Goal: Transaction & Acquisition: Book appointment/travel/reservation

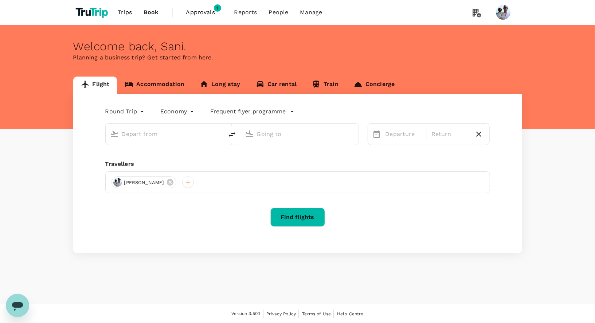
type input "[GEOGRAPHIC_DATA], [GEOGRAPHIC_DATA] (any)"
type input "Penang, [GEOGRAPHIC_DATA] (any)"
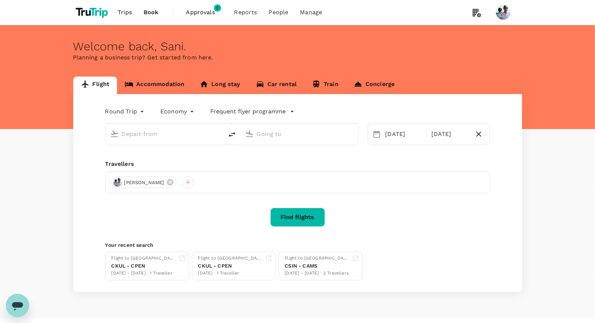
type input "[GEOGRAPHIC_DATA], [GEOGRAPHIC_DATA] (any)"
type input "Penang, [GEOGRAPHIC_DATA] (any)"
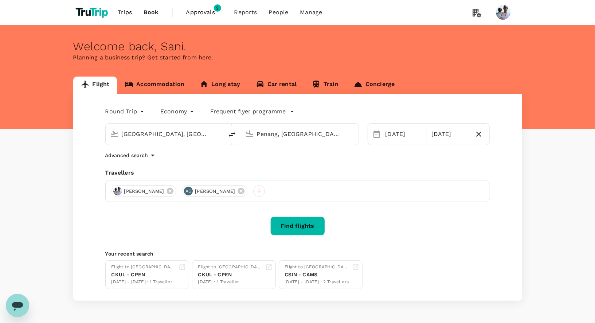
click at [34, 210] on div "Flight Accommodation Long stay Car rental Train Concierge Round Trip roundtrip …" at bounding box center [297, 189] width 595 height 224
click at [121, 221] on div "Find flights" at bounding box center [297, 226] width 385 height 19
click at [123, 13] on span "Trips" at bounding box center [125, 12] width 14 height 9
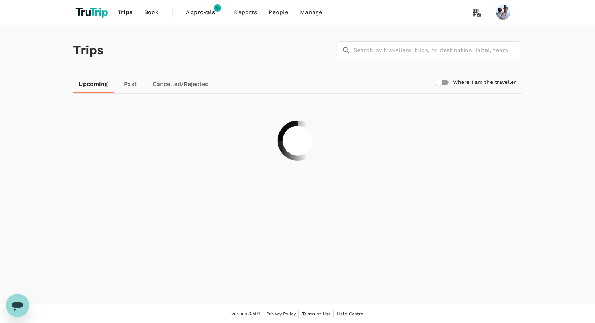
click at [74, 15] on img at bounding box center [92, 12] width 39 height 16
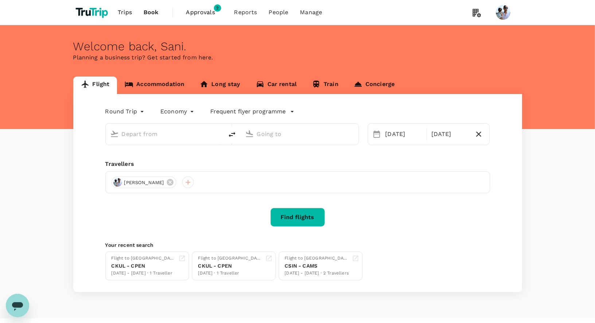
type input "[GEOGRAPHIC_DATA], [GEOGRAPHIC_DATA] (any)"
type input "Penang, [GEOGRAPHIC_DATA] (any)"
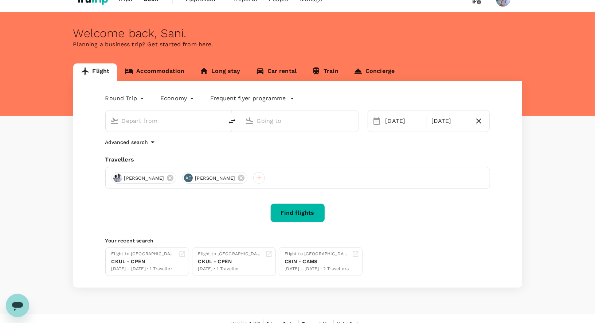
type input "[GEOGRAPHIC_DATA], [GEOGRAPHIC_DATA] (any)"
type input "Penang, [GEOGRAPHIC_DATA] (any)"
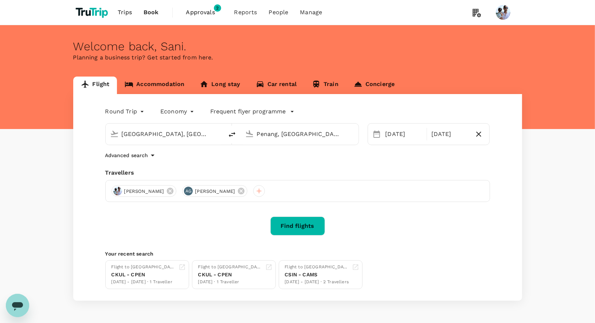
click at [132, 114] on body "Trips Book Approvals 2 Reports People Manage Welcome back , [GEOGRAPHIC_DATA] .…" at bounding box center [297, 173] width 595 height 347
click at [124, 155] on li "Multi City" at bounding box center [126, 154] width 44 height 13
type input "multicity"
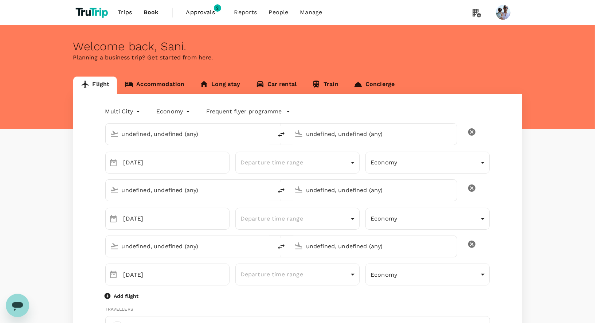
type input "[GEOGRAPHIC_DATA], [GEOGRAPHIC_DATA] (any)"
type input "Penang, [GEOGRAPHIC_DATA] (any)"
type input "[GEOGRAPHIC_DATA], [GEOGRAPHIC_DATA] (any)"
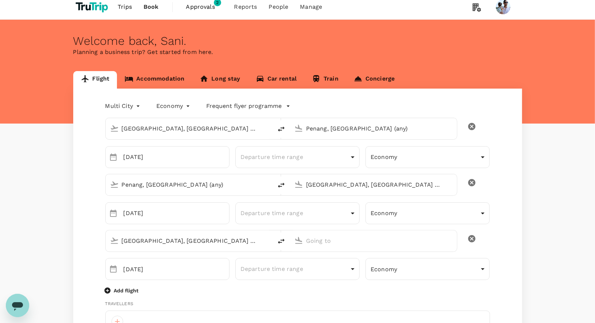
scroll to position [6, 0]
type input "[EMAIL_ADDRESS][DOMAIN_NAME]"
type input "31"
type input "0618221270"
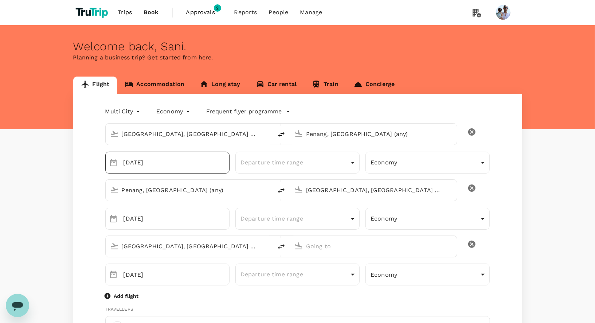
click at [204, 166] on input "[DATE]" at bounding box center [177, 163] width 106 height 22
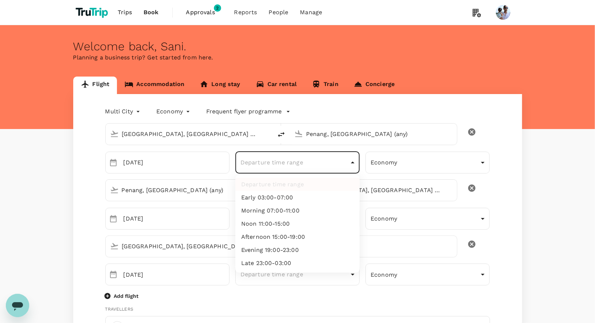
click at [288, 202] on li "Early 03:00-07:00" at bounding box center [297, 197] width 124 height 13
type input "early"
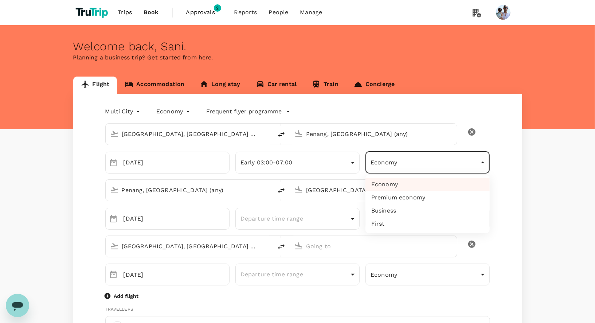
click at [404, 199] on li "Premium economy" at bounding box center [428, 197] width 124 height 13
type input "premium-economy"
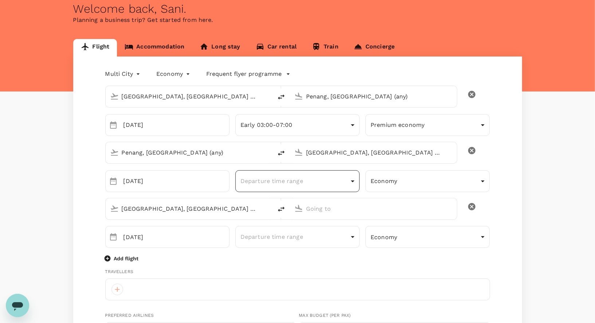
scroll to position [46, 0]
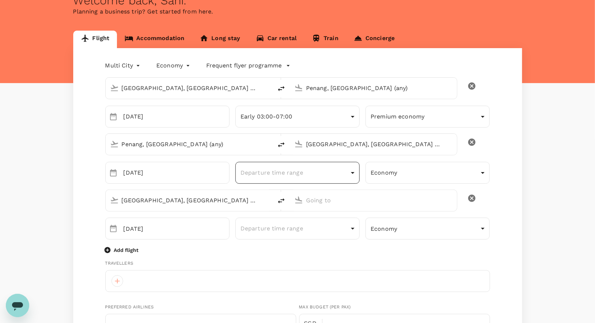
click at [269, 170] on body "Trips Book Approvals 2 Reports People Manage Welcome back , [GEOGRAPHIC_DATA] .…" at bounding box center [297, 327] width 595 height 746
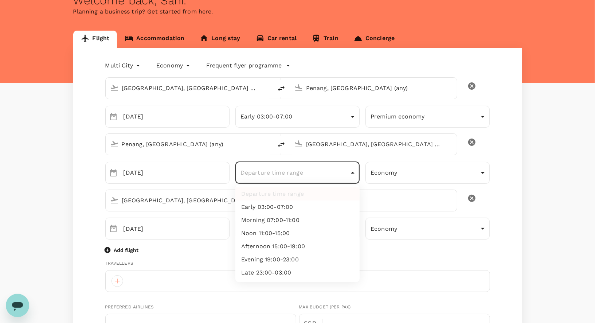
click at [272, 219] on li "Morning 07:00-11:00" at bounding box center [297, 220] width 124 height 13
type input "morning"
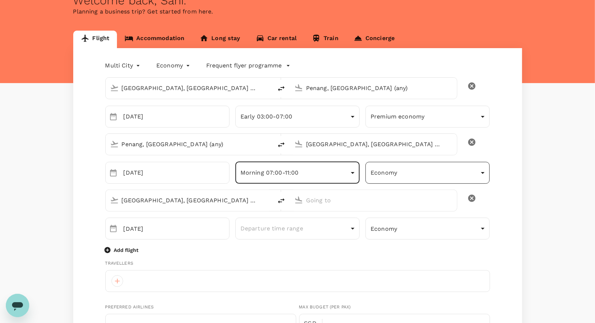
click at [428, 172] on body "Trips Book Approvals 2 Reports People Manage Welcome back , [GEOGRAPHIC_DATA] .…" at bounding box center [297, 327] width 595 height 746
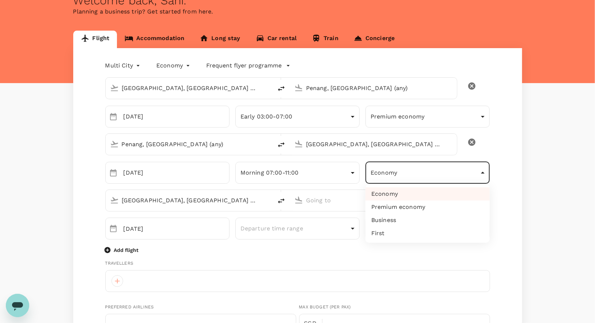
click at [396, 216] on li "Business" at bounding box center [428, 220] width 124 height 13
type input "business"
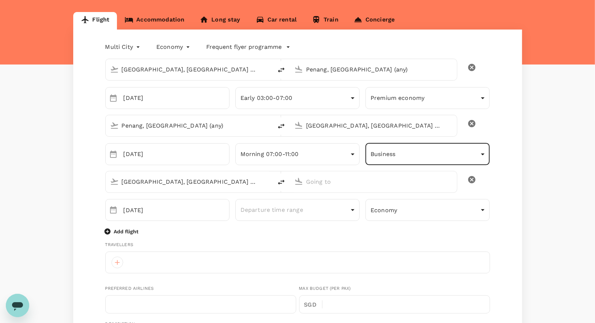
scroll to position [82, 0]
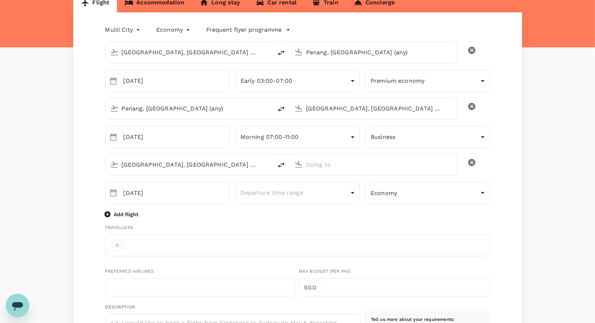
click at [75, 190] on div "Multi City multicity Economy economy Frequent flyer programme [GEOGRAPHIC_DATA]…" at bounding box center [297, 315] width 449 height 607
click at [336, 168] on input "text" at bounding box center [374, 164] width 136 height 11
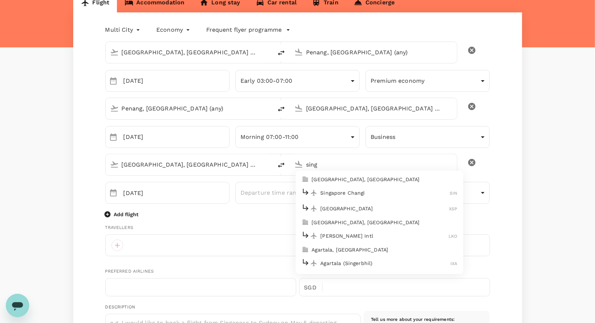
click at [344, 177] on p "[GEOGRAPHIC_DATA], [GEOGRAPHIC_DATA]" at bounding box center [385, 179] width 146 height 7
type input "[GEOGRAPHIC_DATA], [GEOGRAPHIC_DATA] (any)"
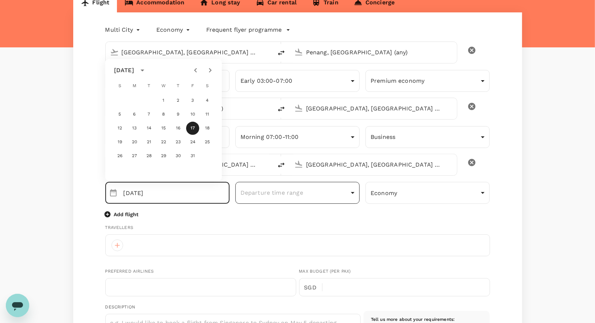
click at [280, 202] on div "Departure time range ​" at bounding box center [297, 193] width 124 height 22
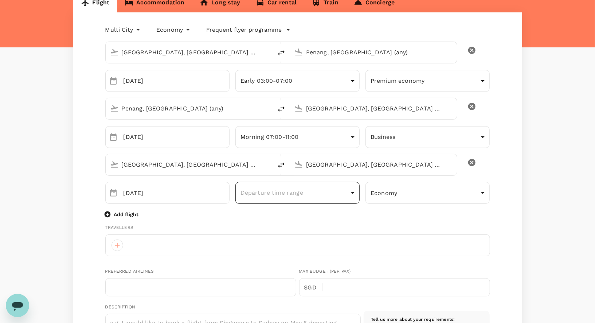
click at [294, 193] on body "Trips Book Approvals 2 Reports People Manage Welcome back , [GEOGRAPHIC_DATA] .…" at bounding box center [297, 291] width 595 height 746
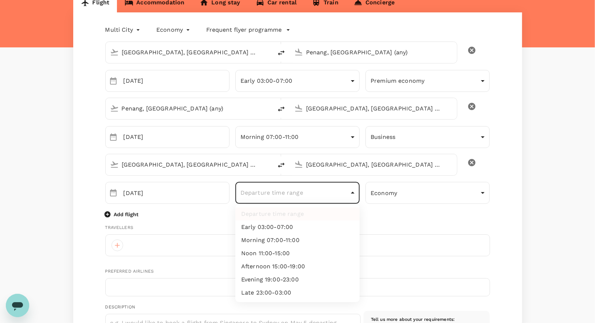
click at [273, 264] on li "Afternoon 15:00-19:00" at bounding box center [297, 266] width 124 height 13
type input "afternoon"
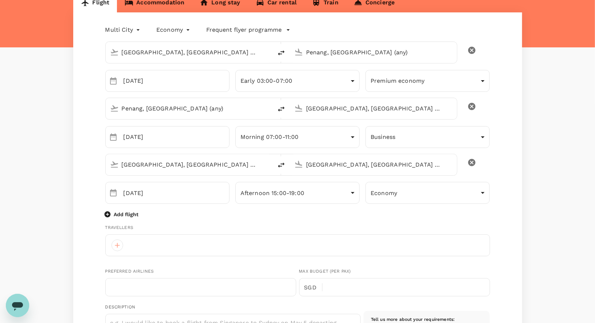
click at [233, 228] on div "Travellers" at bounding box center [297, 227] width 385 height 7
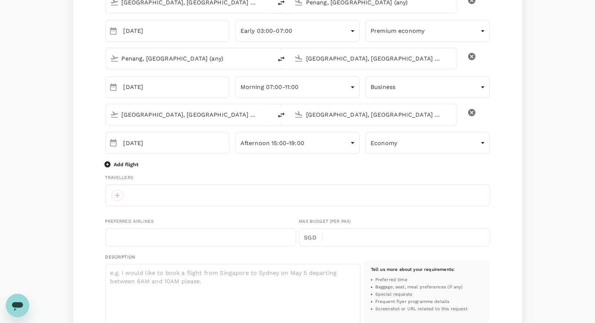
scroll to position [133, 0]
click at [119, 196] on div at bounding box center [118, 194] width 12 height 12
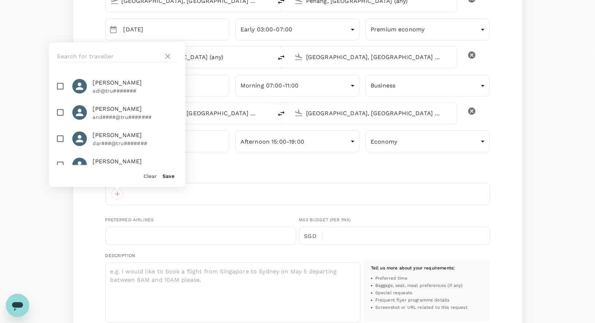
click at [62, 136] on input "checkbox" at bounding box center [59, 138] width 15 height 15
checkbox input "true"
click at [61, 160] on input "checkbox" at bounding box center [59, 164] width 15 height 15
checkbox input "true"
click at [176, 175] on div "Clear Save" at bounding box center [114, 173] width 142 height 28
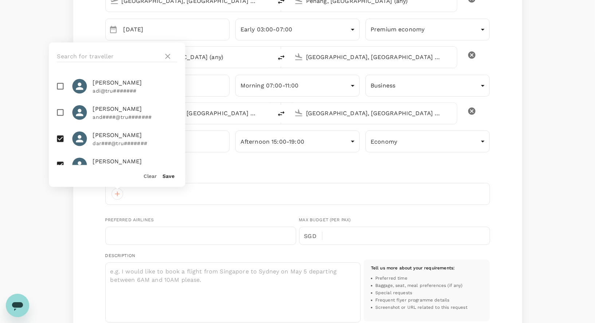
click at [171, 175] on button "Save" at bounding box center [169, 177] width 12 height 6
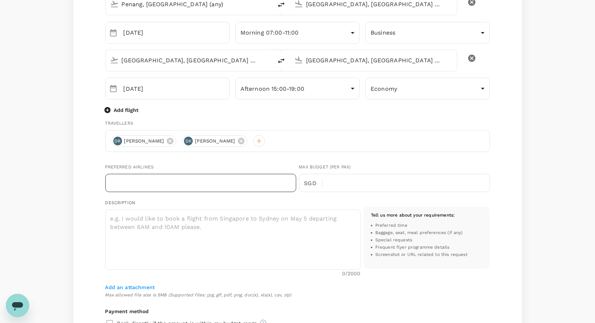
scroll to position [186, 0]
click at [219, 180] on input "text" at bounding box center [200, 183] width 191 height 18
type input "AirSani"
click at [268, 155] on div "[GEOGRAPHIC_DATA], [GEOGRAPHIC_DATA] (any) [GEOGRAPHIC_DATA], [GEOGRAPHIC_DATA]…" at bounding box center [297, 193] width 385 height 524
click at [357, 187] on input "text" at bounding box center [409, 183] width 162 height 18
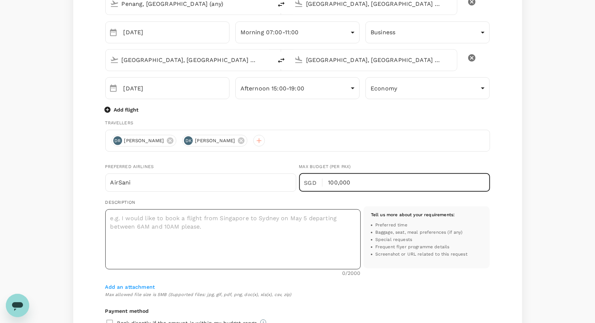
type input "100,000"
click at [153, 237] on textarea at bounding box center [233, 239] width 256 height 60
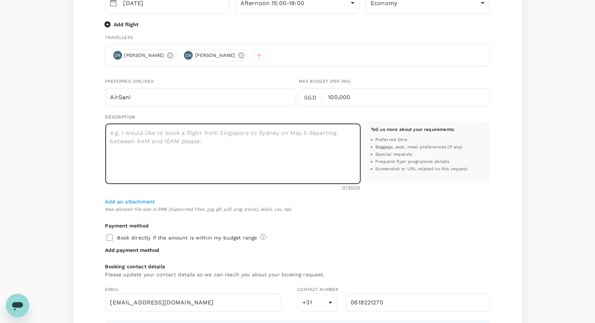
scroll to position [285, 0]
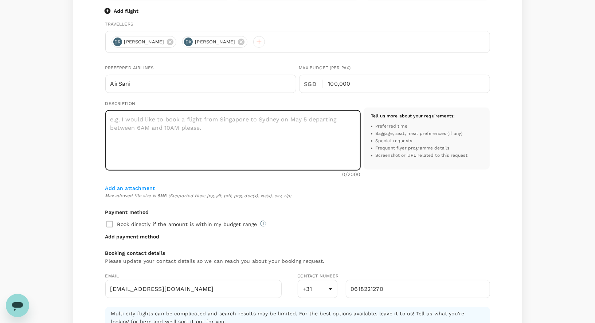
click at [110, 221] on div "Book directly if the amount is within my budget range" at bounding box center [297, 224] width 385 height 15
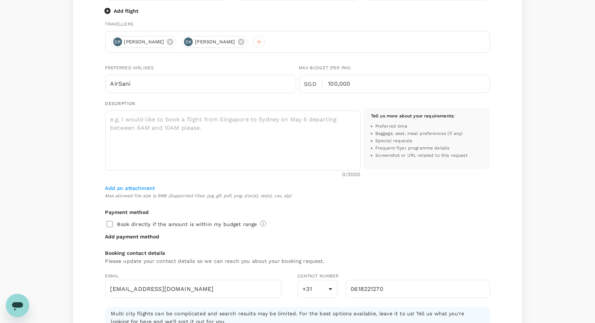
click at [108, 221] on div "Book directly if the amount is within my budget range" at bounding box center [297, 224] width 385 height 15
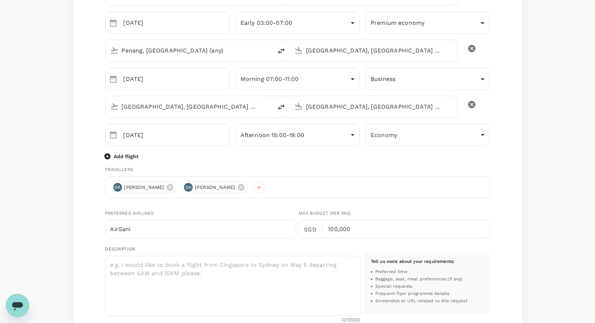
scroll to position [0, 0]
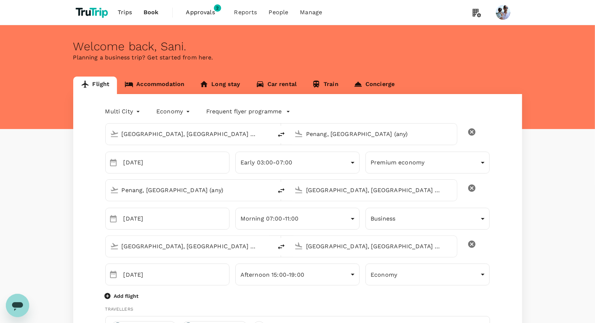
click at [375, 85] on link "Concierge" at bounding box center [374, 85] width 56 height 17
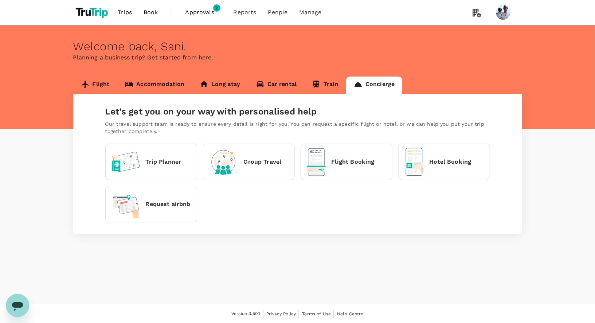
click at [354, 167] on div "Flight Booking" at bounding box center [341, 162] width 68 height 28
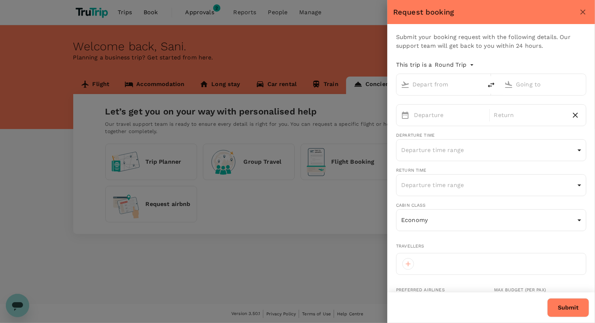
click at [471, 64] on body "Trips Book Approvals 2 Reports People Manage Welcome back , [GEOGRAPHIC_DATA] .…" at bounding box center [297, 162] width 595 height 324
click at [455, 109] on li "Multi City" at bounding box center [456, 108] width 44 height 13
type input "multicity"
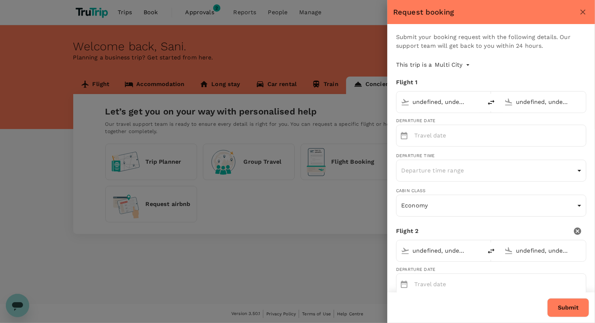
type input "undefined, undefined (any)"
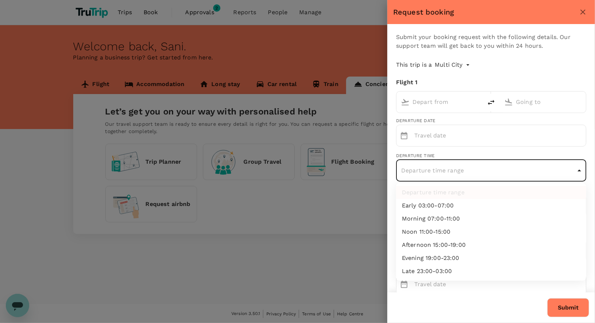
click at [436, 165] on body "Trips Book Approvals 2 Reports People Manage Welcome back , [GEOGRAPHIC_DATA] .…" at bounding box center [297, 162] width 595 height 324
click at [447, 216] on li "Morning 07:00-11:00" at bounding box center [491, 218] width 190 height 13
type input "morning"
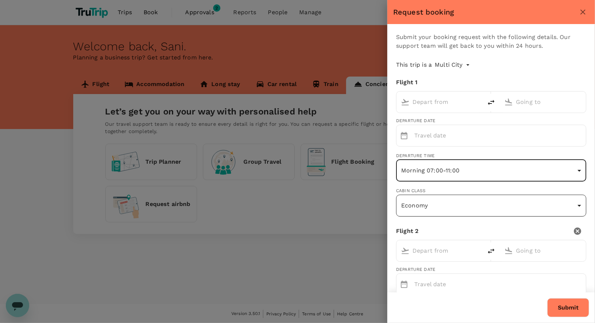
click at [455, 201] on body "Trips Book Approvals 2 Reports People Manage Welcome back , [GEOGRAPHIC_DATA] .…" at bounding box center [297, 162] width 595 height 324
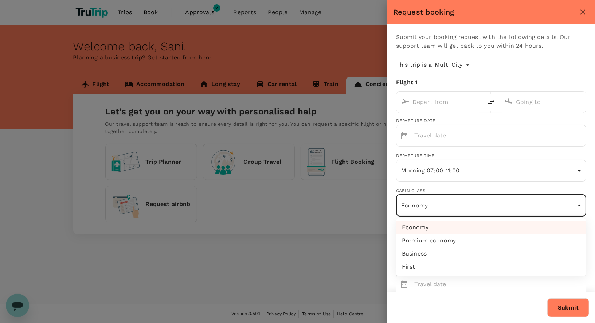
click at [477, 167] on div at bounding box center [297, 161] width 595 height 323
